Goal: Find specific page/section: Find specific page/section

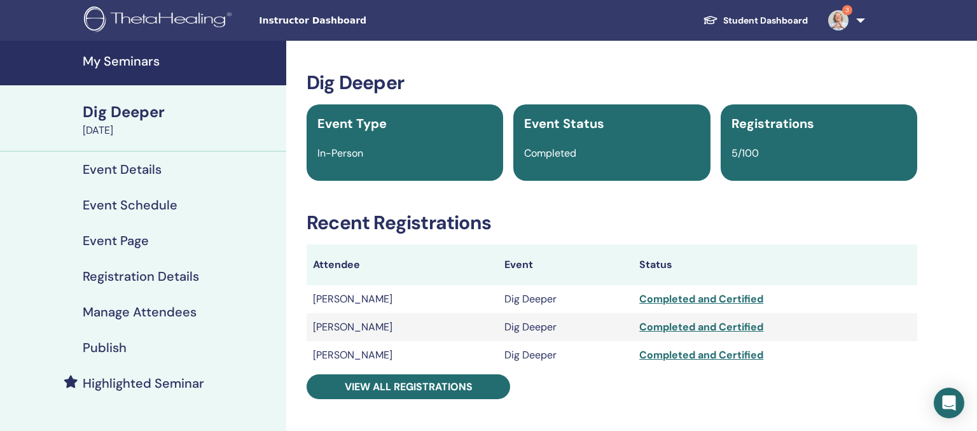
click at [122, 58] on h4 "My Seminars" at bounding box center [181, 60] width 196 height 15
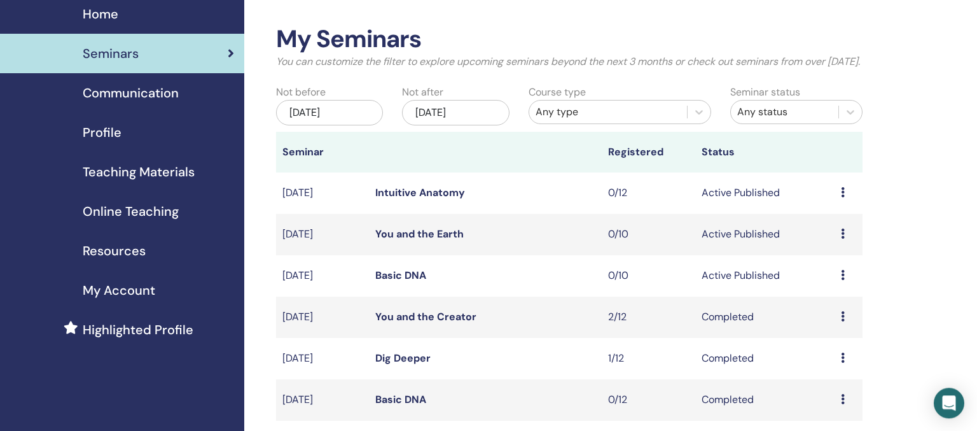
scroll to position [67, 0]
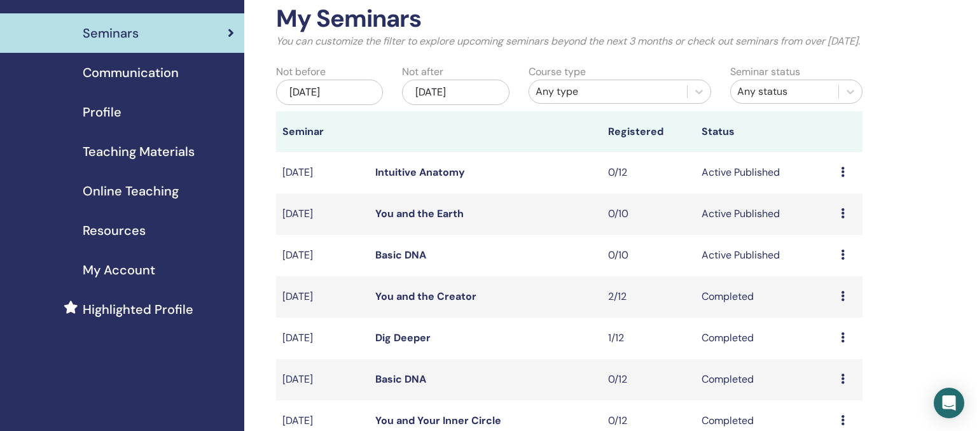
click at [410, 261] on link "Basic DNA" at bounding box center [400, 254] width 51 height 13
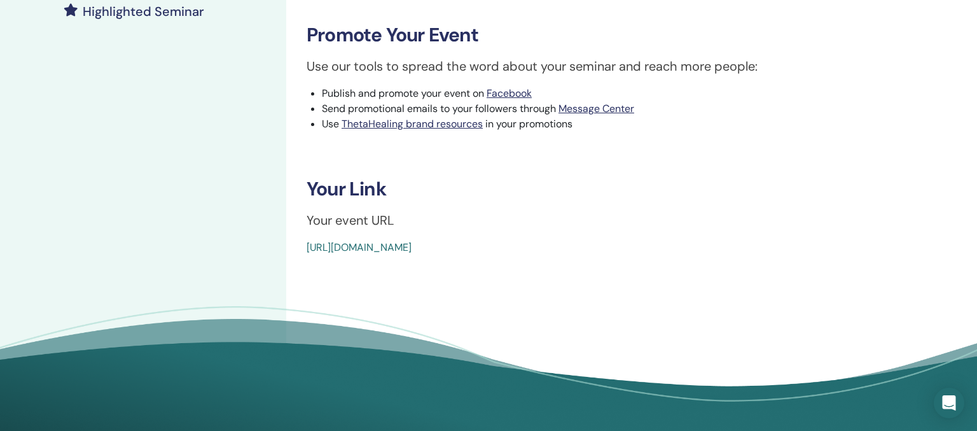
scroll to position [403, 0]
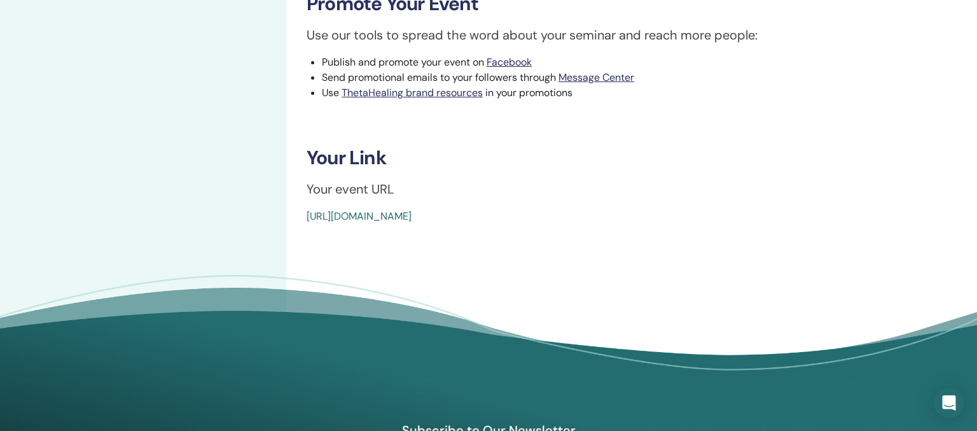
drag, startPoint x: 600, startPoint y: 217, endPoint x: 291, endPoint y: 240, distance: 310.0
click at [291, 240] on div "Basic DNA Event Type In-Person Event Status Active Published Registrations 0/10…" at bounding box center [611, 20] width 651 height 764
copy link "https://www.thetahealing.com/seminar-372526-details.html"
